Goal: Find specific page/section: Find specific page/section

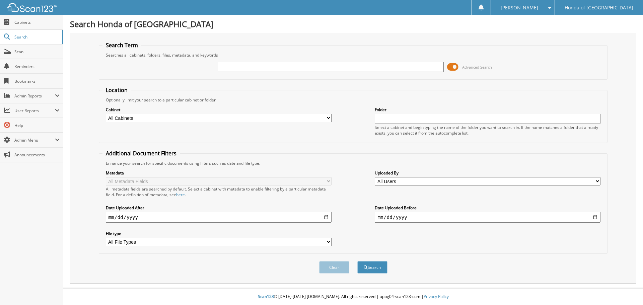
click at [231, 67] on input "text" at bounding box center [331, 67] width 226 height 10
type input "JM&A"
click at [374, 267] on button "Search" at bounding box center [372, 267] width 30 height 12
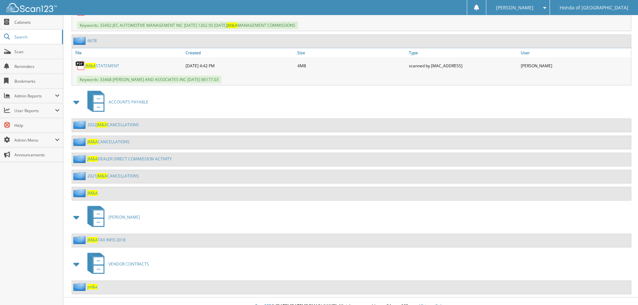
scroll to position [469, 0]
click at [91, 192] on span "JM&A" at bounding box center [92, 193] width 10 height 6
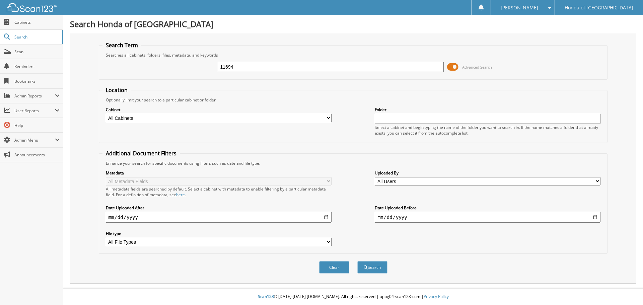
type input "11694"
click at [357, 261] on button "Search" at bounding box center [372, 267] width 30 height 12
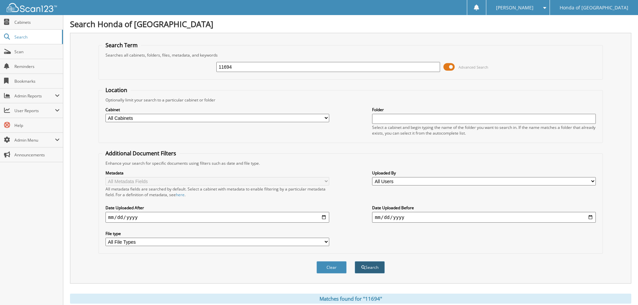
click at [374, 268] on button "Search" at bounding box center [369, 267] width 30 height 12
